Goal: Task Accomplishment & Management: Use online tool/utility

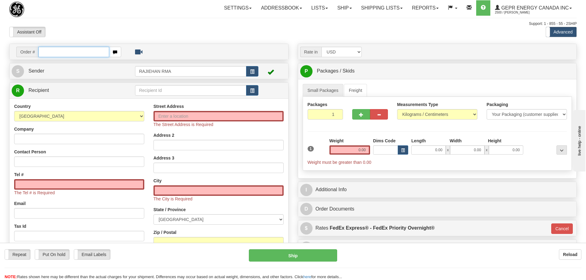
click at [45, 54] on input "text" at bounding box center [73, 52] width 71 height 10
paste input "86694332"
type input "86694332"
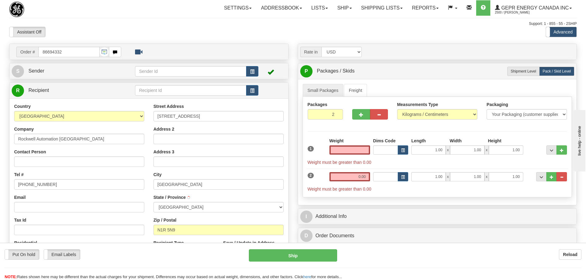
type input "[GEOGRAPHIC_DATA]"
type input "0.00"
click at [250, 72] on span "button" at bounding box center [252, 72] width 4 height 4
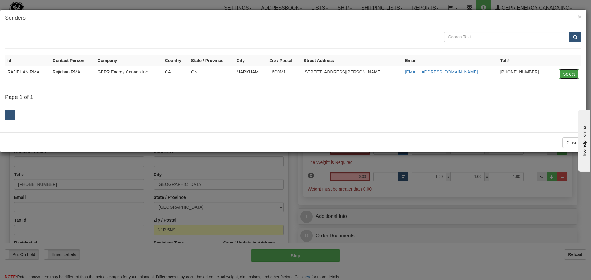
click at [562, 70] on button "Select" at bounding box center [569, 74] width 20 height 10
type input "RAJIEHAN RMA"
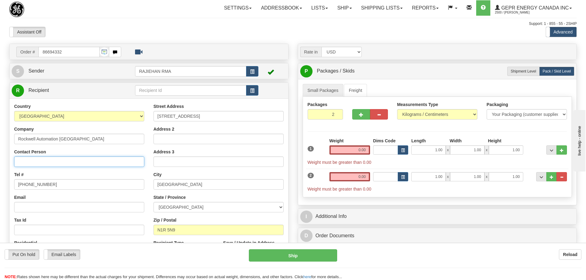
click at [39, 158] on input "Contact Person" at bounding box center [79, 162] width 130 height 10
paste input "Winnie Zhuang"
type input "Winnie Zhuang"
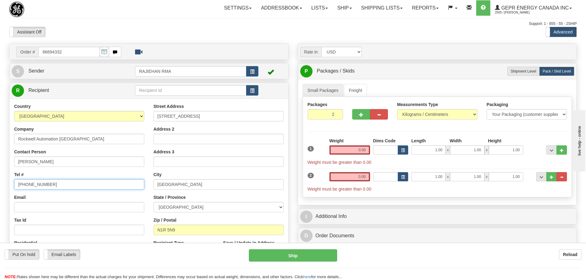
drag, startPoint x: 60, startPoint y: 185, endPoint x: -15, endPoint y: 182, distance: 75.1
click at [0, 182] on html "Training Course Close Toggle navigation Settings Shipping Preferences New Sende…" at bounding box center [293, 140] width 586 height 280
paste input "519-618-3506"
type input "519-618-3506"
click at [24, 170] on div "Country AFGHANISTAN ALAND ISLANDS ALBANIA ALGERIA AMERICAN SAMOA ANDORRA ANGOLA…" at bounding box center [79, 182] width 139 height 159
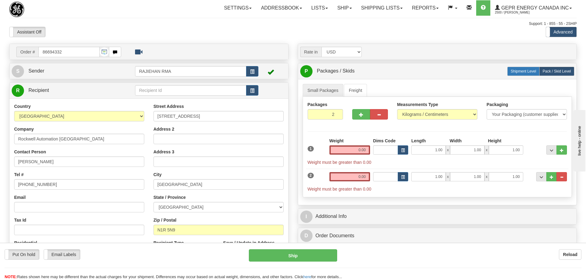
click at [536, 70] on label "Shipment Level Shipm." at bounding box center [523, 71] width 32 height 9
radio input "true"
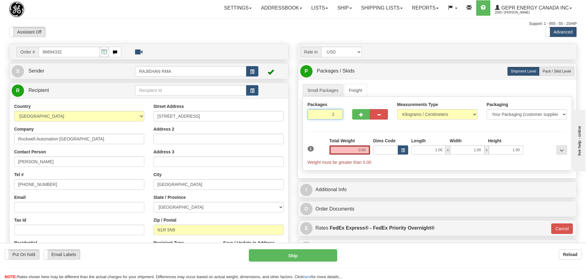
drag, startPoint x: 323, startPoint y: 116, endPoint x: 333, endPoint y: 116, distance: 10.5
click at [333, 116] on input "2" at bounding box center [326, 114] width 36 height 10
click at [335, 118] on input "2" at bounding box center [326, 114] width 36 height 10
type input "1"
click at [352, 154] on div "Packages 1 1 Measurements Type" at bounding box center [437, 134] width 269 height 74
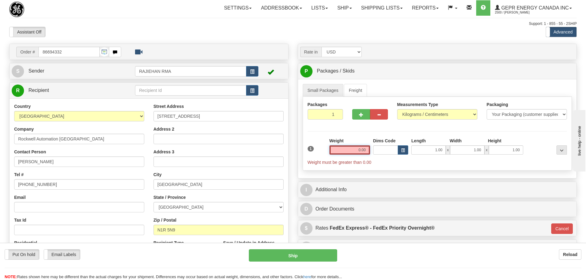
click at [350, 149] on input "0.00" at bounding box center [349, 150] width 41 height 9
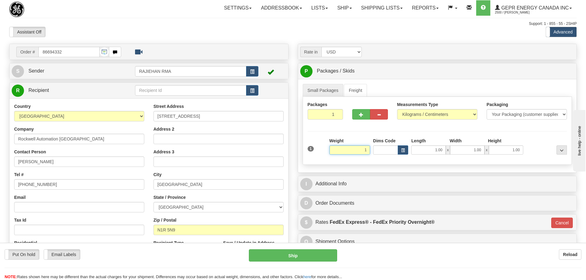
type input "1"
type input "01"
type input "1.00"
click at [349, 133] on div "Packages 1 1 Measurements Type" at bounding box center [437, 131] width 269 height 68
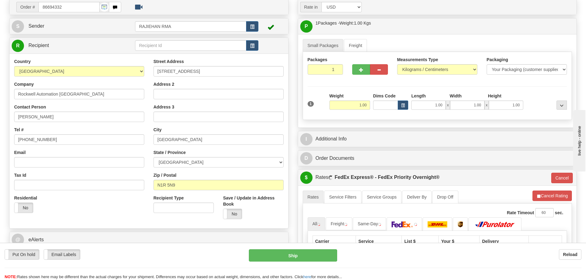
scroll to position [92, 0]
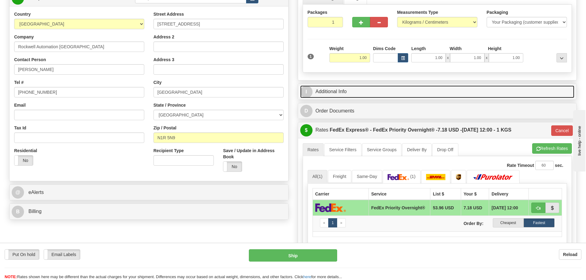
click at [345, 90] on link "I Additional Info" at bounding box center [437, 92] width 274 height 13
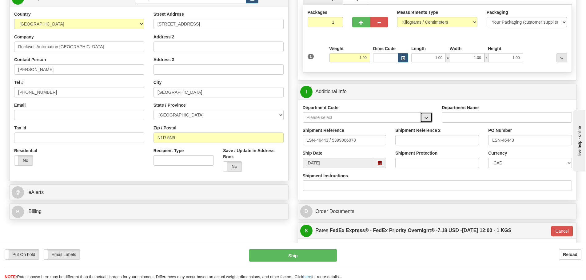
click at [429, 120] on button "button" at bounding box center [426, 117] width 12 height 10
click at [358, 125] on div "SER" at bounding box center [360, 127] width 112 height 7
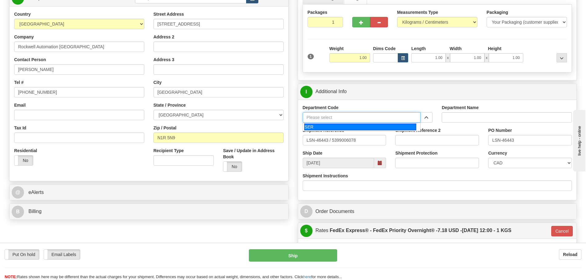
type input "SER"
type input "SERVICE DEPARTMENT"
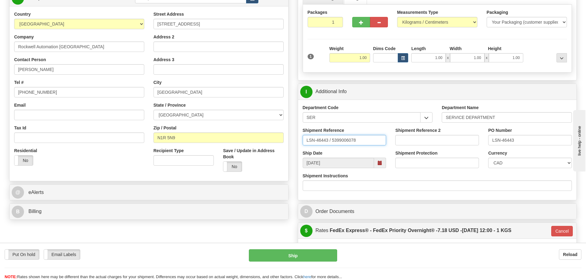
click at [329, 143] on input "LSN-46443 / 5399006078" at bounding box center [345, 140] width 84 height 10
click at [329, 144] on input "LSN-46443 / 5399006078" at bounding box center [345, 140] width 84 height 10
click at [329, 142] on input "LSN-46443 / 5399006078" at bounding box center [345, 140] width 84 height 10
click at [329, 139] on input "LSN-46443 / 5399006078" at bounding box center [345, 140] width 84 height 10
drag, startPoint x: 329, startPoint y: 140, endPoint x: 331, endPoint y: 144, distance: 4.4
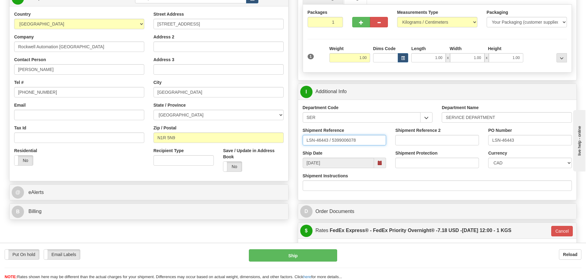
click at [331, 144] on input "LSN-46443 / 5399006078" at bounding box center [345, 140] width 84 height 10
type input "LSN-46443 RMA 5399006078"
click at [497, 160] on select "CAD USD EUR ZAR RON ANG ARN AUD AUS AWG BBD BFR BGN BHD BMD BND BRC BRL CHP CKZ…" at bounding box center [530, 163] width 84 height 10
click at [488, 158] on select "CAD USD EUR ZAR RON ANG ARN AUD AUS AWG BBD BFR BGN BHD BMD BND BRC BRL CHP CKZ…" at bounding box center [530, 163] width 84 height 10
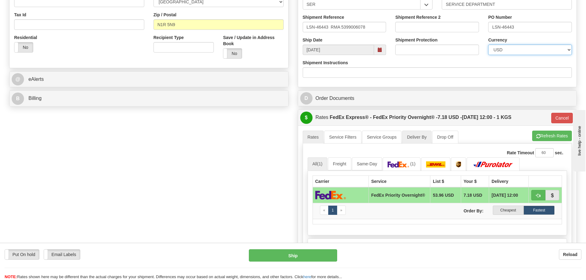
scroll to position [308, 0]
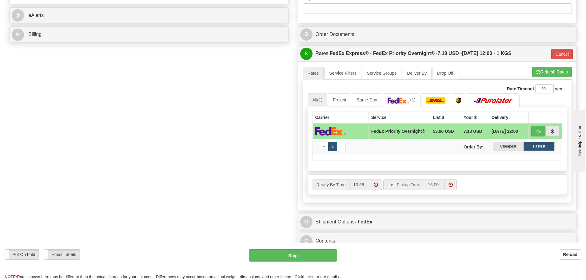
scroll to position [338, 0]
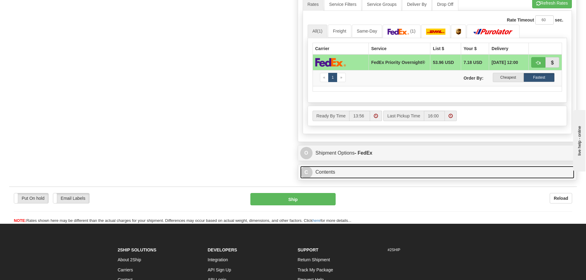
click at [448, 173] on link "C Contents" at bounding box center [437, 172] width 274 height 13
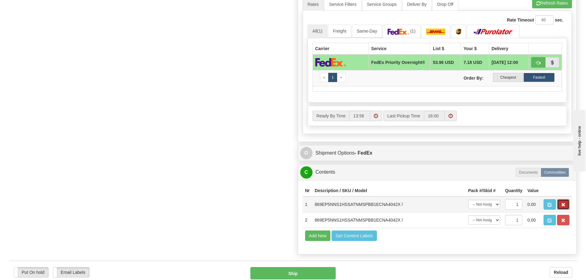
click at [564, 201] on td at bounding box center [556, 205] width 31 height 16
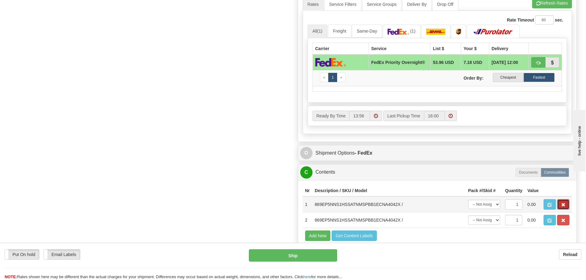
click at [564, 202] on button "button" at bounding box center [563, 204] width 12 height 10
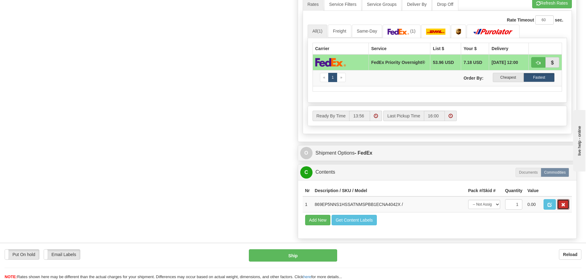
click at [564, 202] on button "button" at bounding box center [563, 204] width 12 height 10
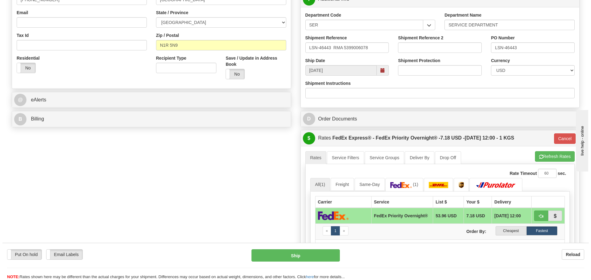
scroll to position [123, 0]
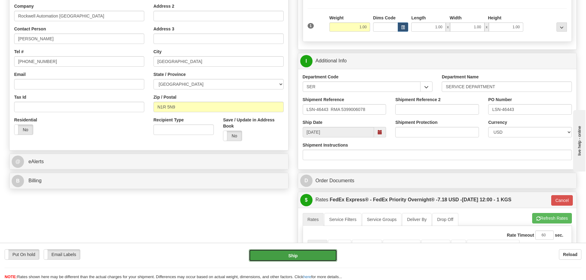
click at [303, 256] on button "Ship" at bounding box center [293, 255] width 88 height 12
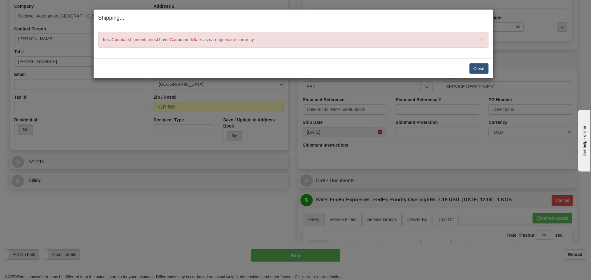
click at [469, 70] on div "Close Cancel" at bounding box center [293, 68] width 390 height 10
click at [482, 70] on button "Close" at bounding box center [478, 68] width 19 height 10
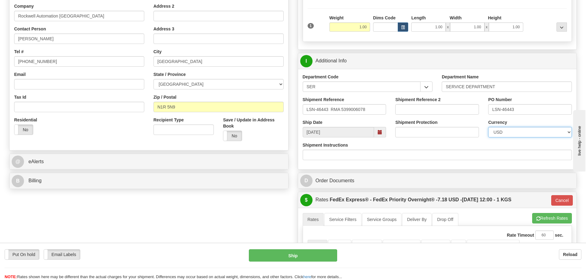
click at [498, 130] on select "CAD USD EUR ZAR RON ANG ARN AUD AUS AWG BBD BFR BGN BHD BMD BND BRC BRL CHP CKZ…" at bounding box center [530, 132] width 84 height 10
select select "0"
click at [488, 127] on select "CAD USD EUR ZAR RON ANG ARN AUD AUS AWG BBD BFR BGN BHD BMD BND BRC BRL CHP CKZ…" at bounding box center [530, 132] width 84 height 10
click at [312, 259] on button "Ship" at bounding box center [293, 255] width 88 height 12
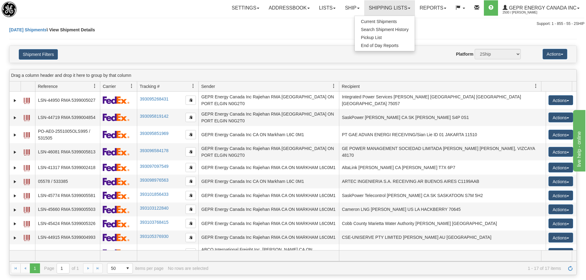
scroll to position [75, 0]
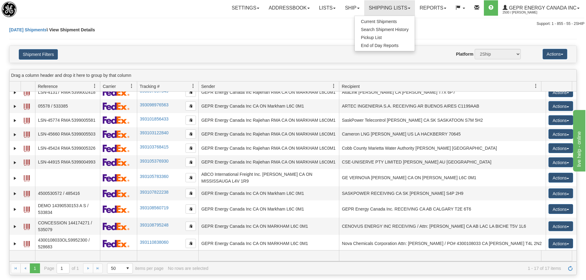
click at [144, 33] on div "Today Shipments \ View Shipment Details" at bounding box center [293, 36] width 568 height 19
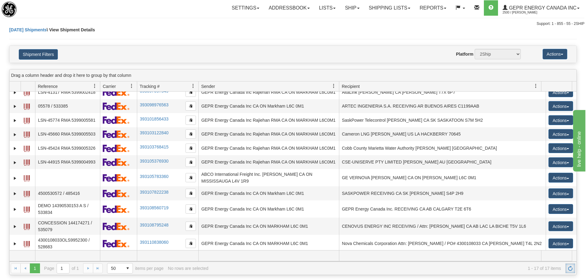
click at [569, 264] on link "Refresh" at bounding box center [570, 269] width 10 height 10
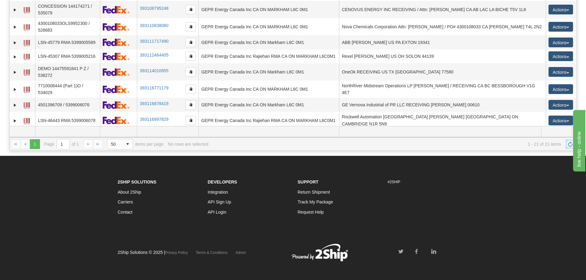
scroll to position [127, 0]
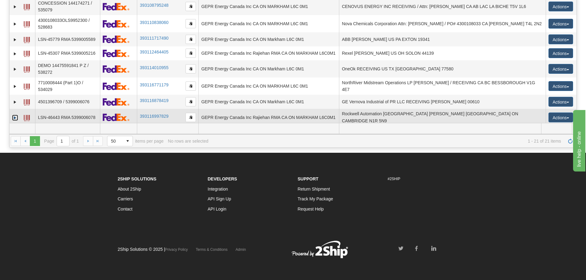
click at [13, 116] on link "Expand" at bounding box center [15, 118] width 6 height 6
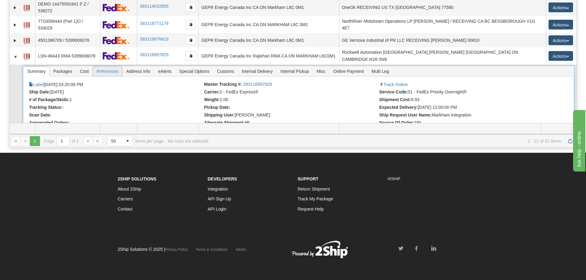
click at [114, 72] on span "References" at bounding box center [108, 71] width 30 height 10
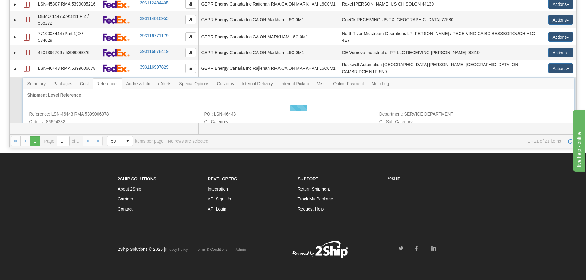
scroll to position [229, 0]
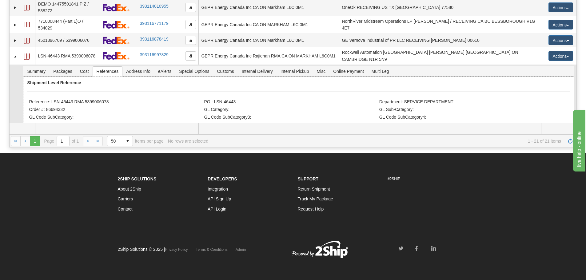
drag, startPoint x: 109, startPoint y: 96, endPoint x: 50, endPoint y: 101, distance: 58.6
click at [50, 101] on li "Reference: LSN-46443 RMA 5399006078" at bounding box center [115, 102] width 173 height 6
copy li "LSN-46443 RMA 5399006078"
